Goal: Find contact information: Find contact information

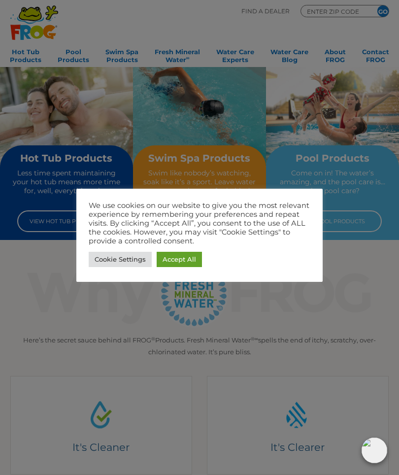
click at [183, 260] on link "Accept All" at bounding box center [179, 259] width 45 height 15
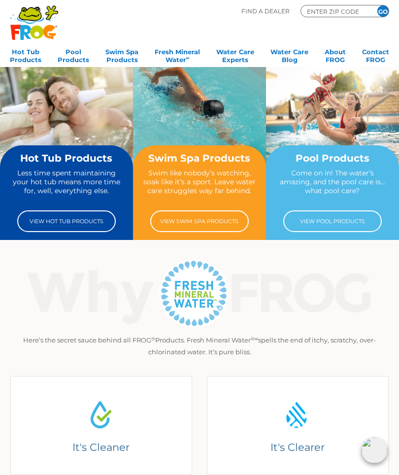
click at [345, 218] on link "View Pool Products" at bounding box center [332, 221] width 99 height 22
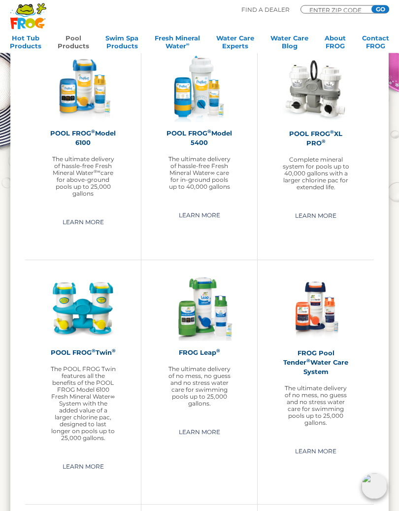
scroll to position [1054, 0]
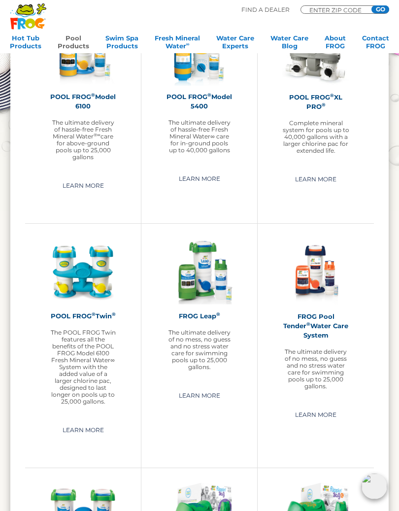
click at [86, 104] on h2 "POOL FROG ® Model 6100" at bounding box center [83, 101] width 67 height 19
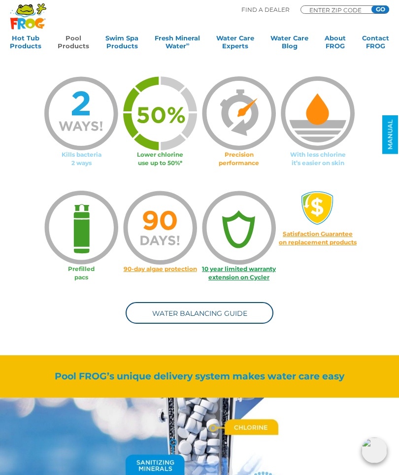
scroll to position [480, 0]
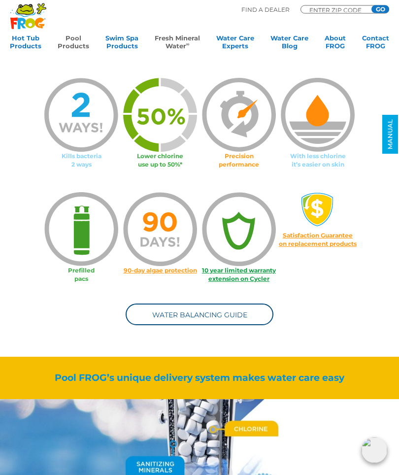
click at [165, 40] on link "Fresh Mineral Water ∞" at bounding box center [177, 44] width 45 height 20
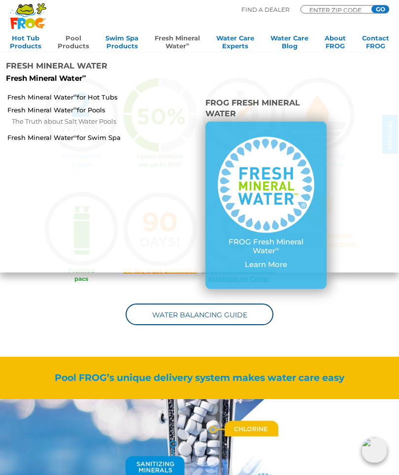
scroll to position [481, 0]
click at [53, 105] on link "Fresh Mineral Water ∞ for Pools" at bounding box center [68, 109] width 123 height 9
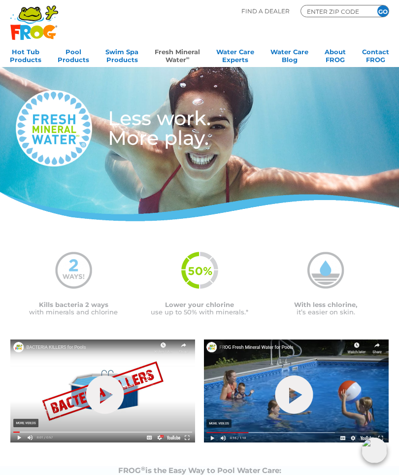
click at [344, 10] on input "ENTER ZIP CODE" at bounding box center [335, 11] width 59 height 9
type input "42103"
click at [383, 11] on input "GO" at bounding box center [382, 10] width 11 height 11
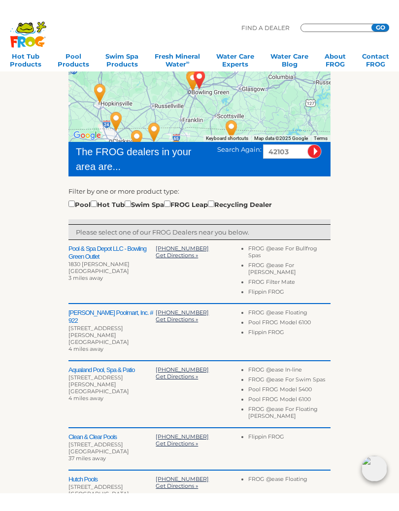
scroll to position [138, 0]
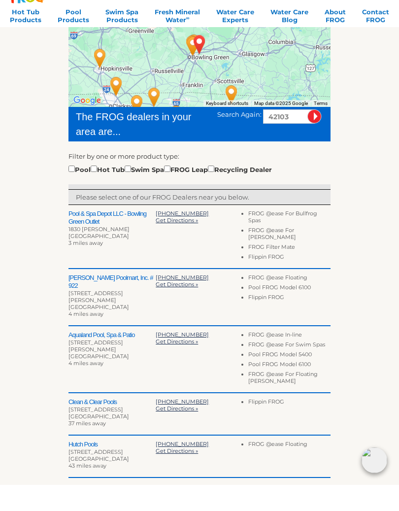
click at [94, 316] on div "[STREET_ADDRESS][PERSON_NAME]" at bounding box center [111, 323] width 87 height 14
type input "ENTER ZIP CODE"
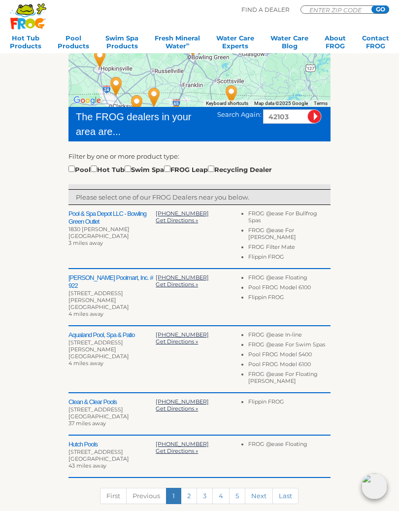
click at [107, 274] on h2 "[PERSON_NAME] Poolmart, Inc. # 922" at bounding box center [111, 282] width 87 height 16
click at [98, 290] on div "[STREET_ADDRESS][PERSON_NAME]" at bounding box center [111, 297] width 87 height 14
click at [104, 275] on h2 "[PERSON_NAME] Poolmart, Inc. # 922" at bounding box center [111, 282] width 87 height 16
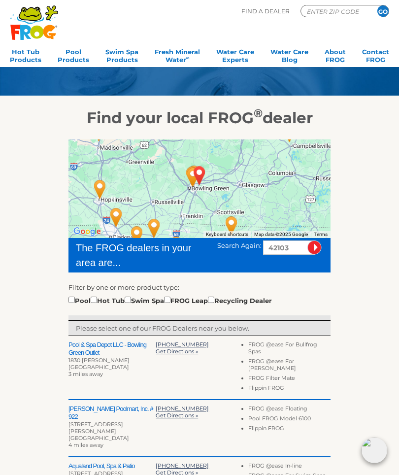
scroll to position [0, 0]
